Goal: Check status: Check status

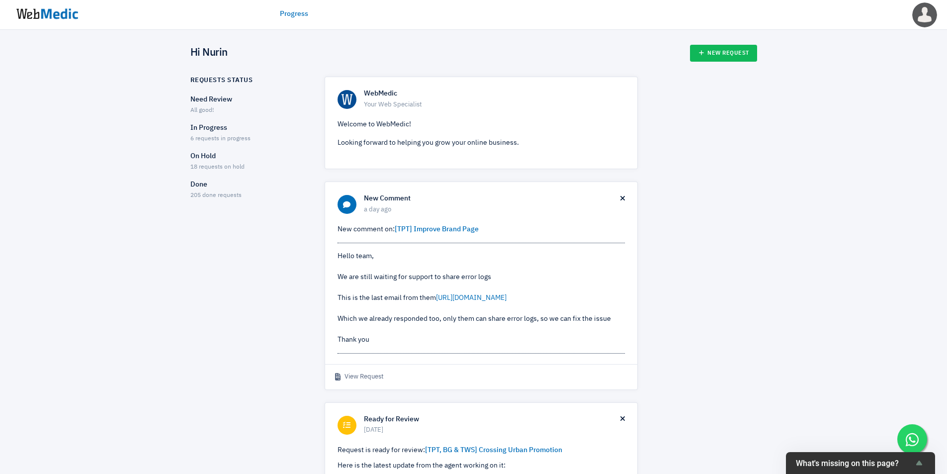
click at [230, 132] on p "In Progress" at bounding box center [248, 128] width 117 height 10
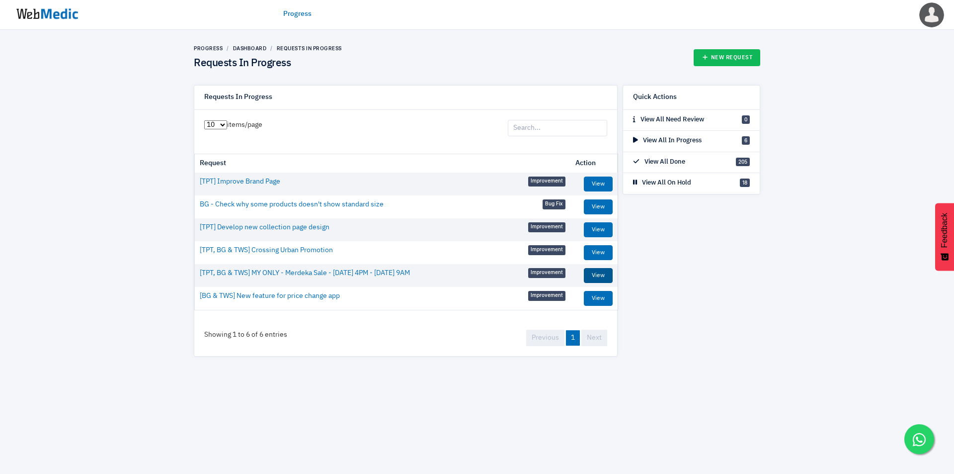
click at [595, 272] on link "View" at bounding box center [598, 275] width 29 height 15
